Goal: Transaction & Acquisition: Book appointment/travel/reservation

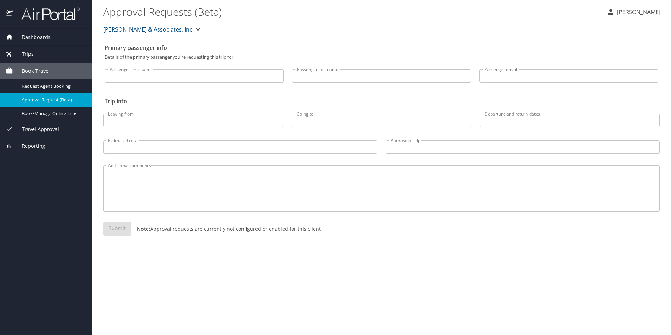
click at [647, 11] on p "[PERSON_NAME]" at bounding box center [638, 12] width 46 height 8
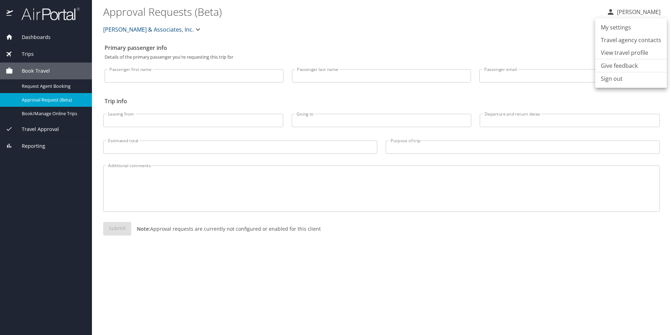
click at [629, 52] on li "View travel profile" at bounding box center [631, 52] width 72 height 13
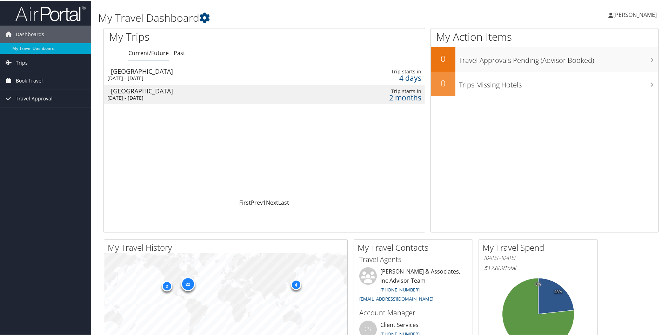
click at [38, 77] on span "Book Travel" at bounding box center [29, 80] width 27 height 18
click at [53, 116] on link "Book/Manage Online Trips" at bounding box center [45, 115] width 91 height 11
